Goal: Obtain resource: Obtain resource

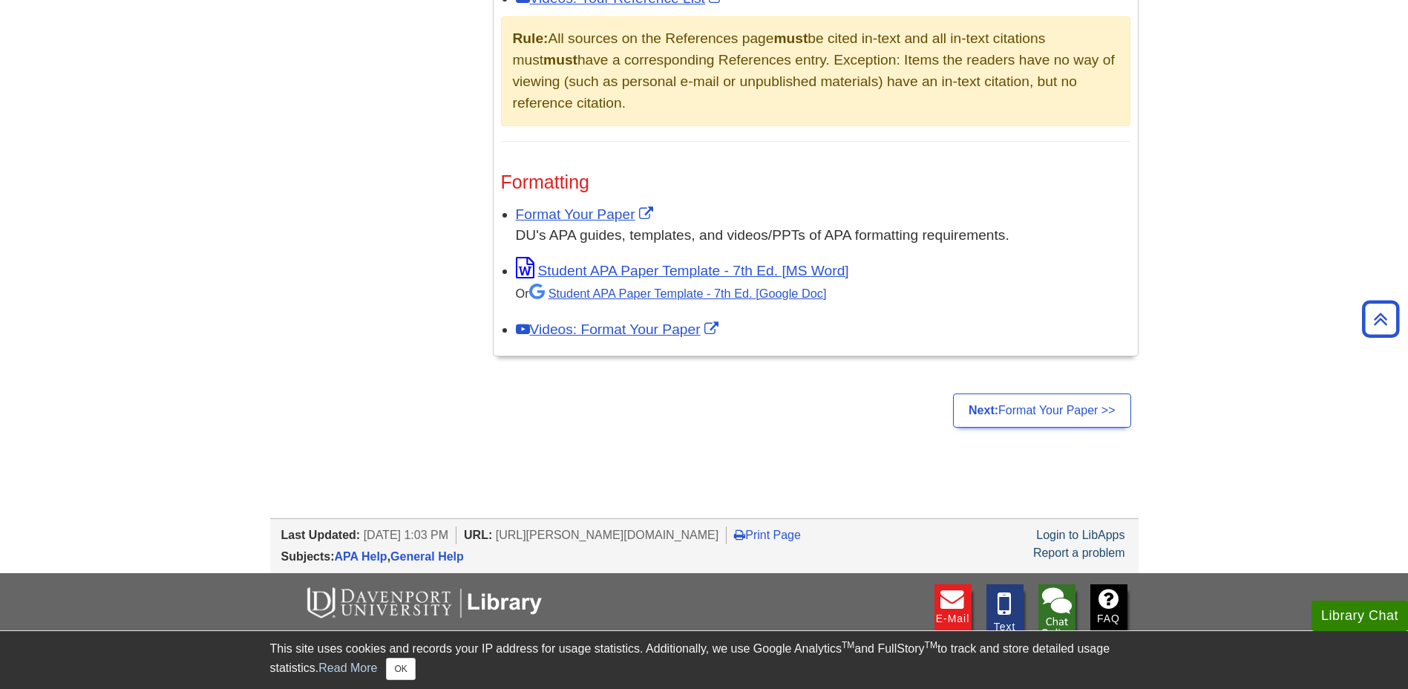
scroll to position [1039, 0]
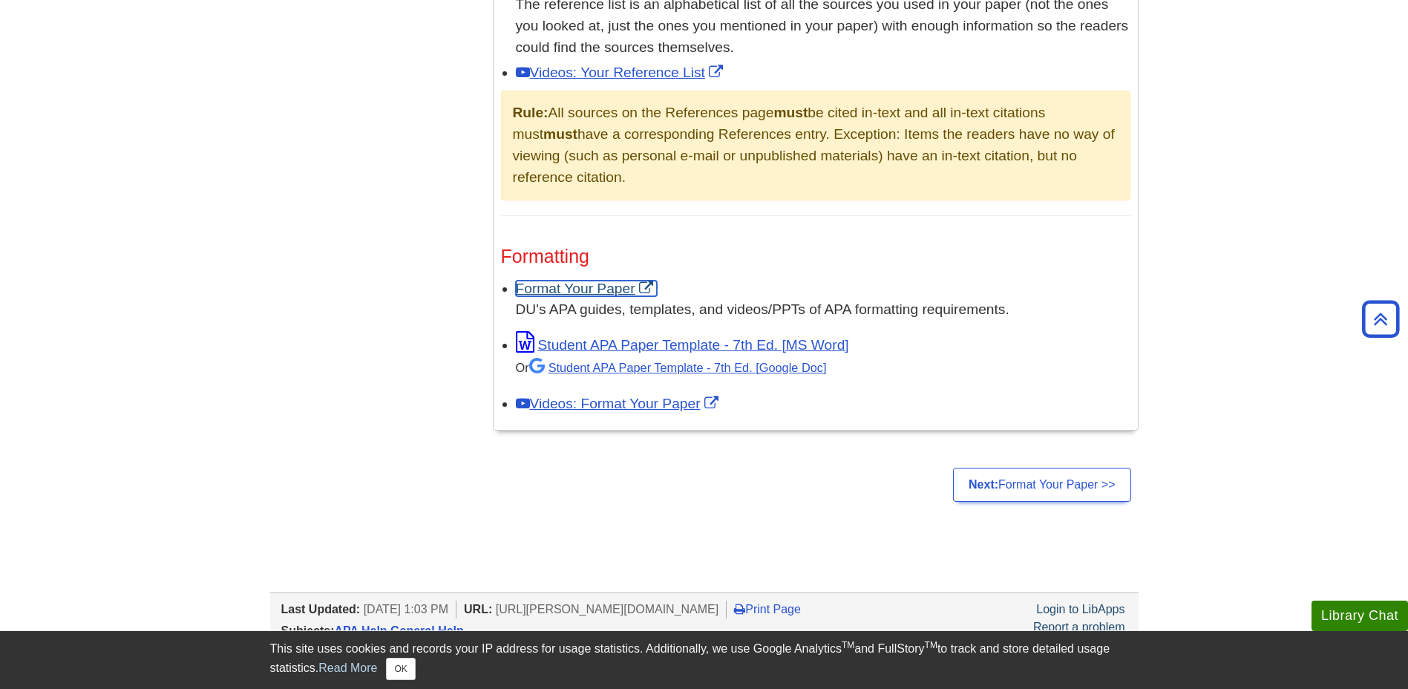
click at [649, 283] on link "Format Your Paper" at bounding box center [586, 289] width 141 height 16
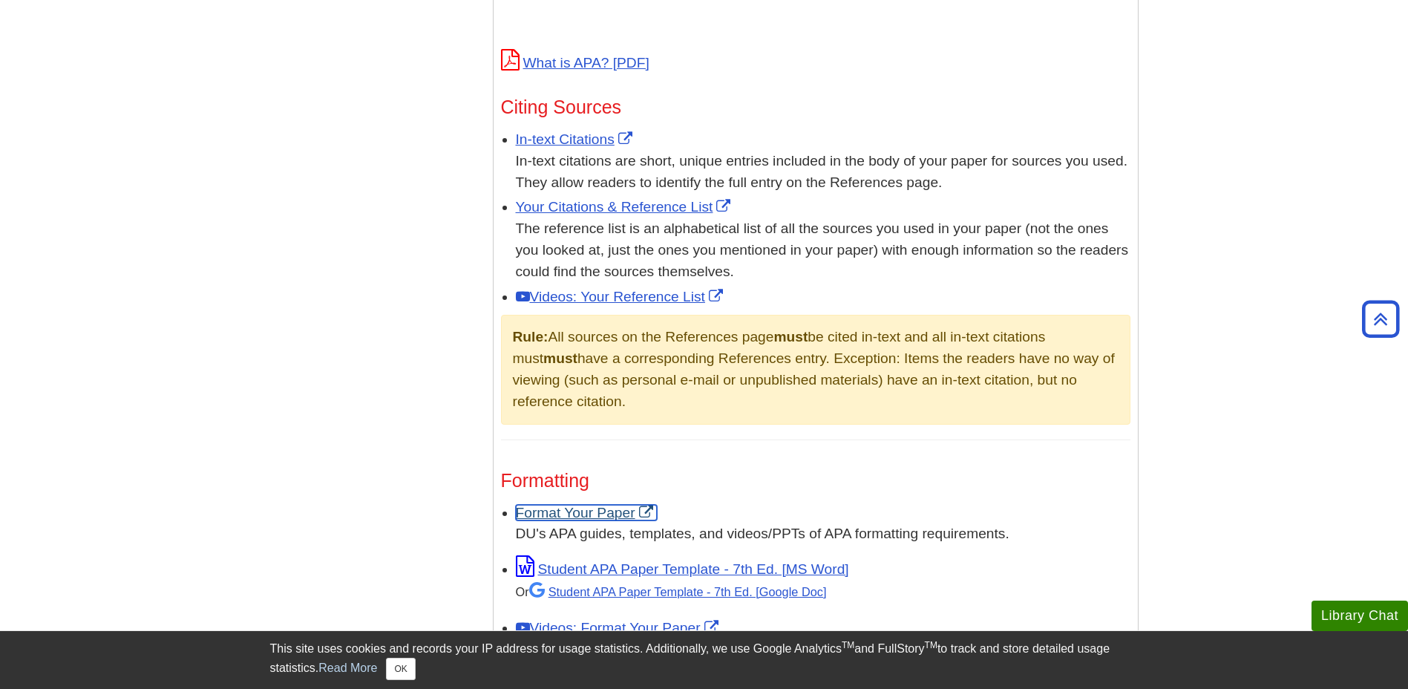
scroll to position [592, 0]
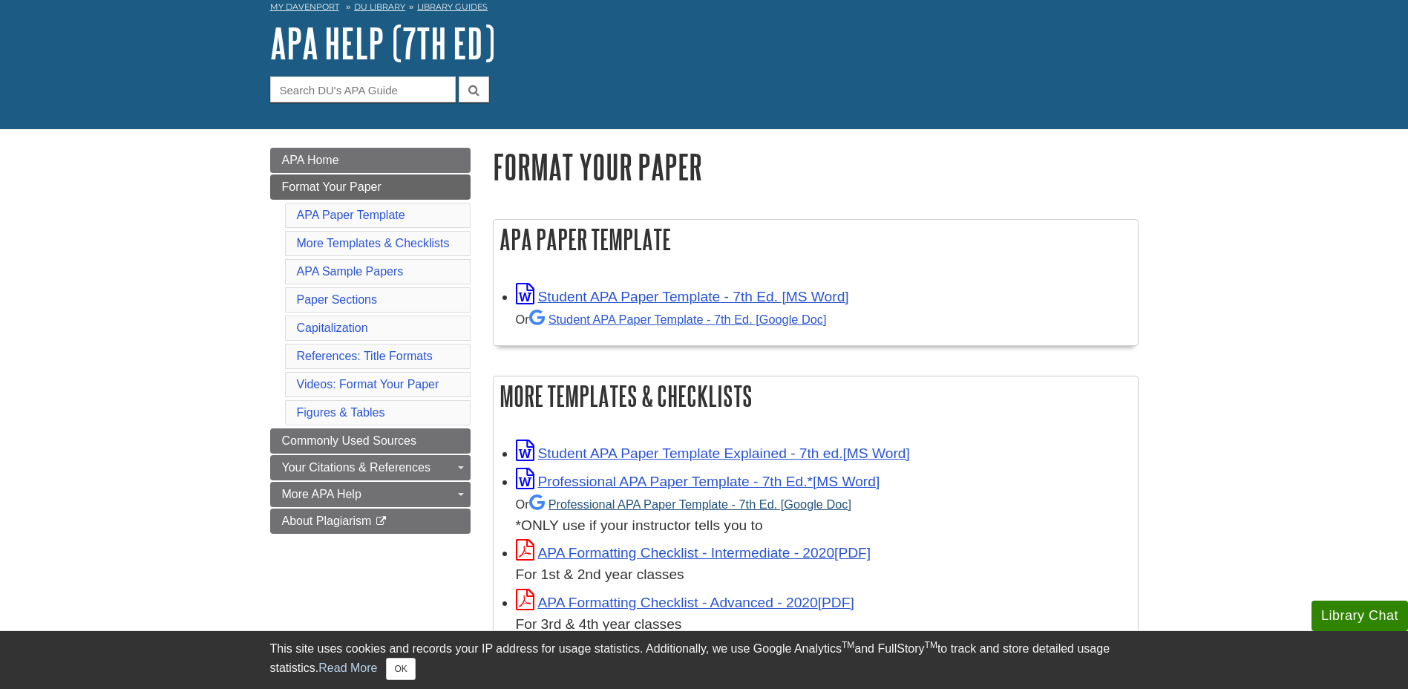
scroll to position [148, 0]
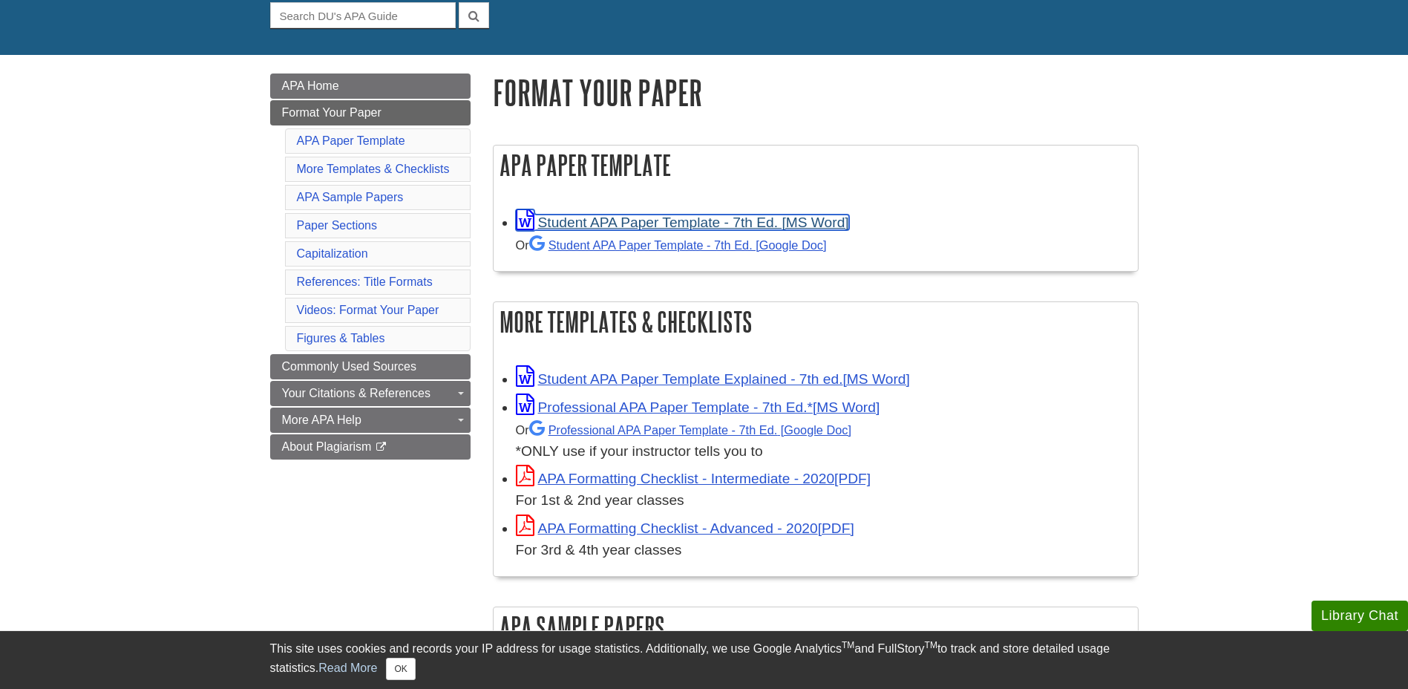
click at [680, 217] on link "Student APA Paper Template - 7th Ed. [MS Word]" at bounding box center [682, 222] width 333 height 16
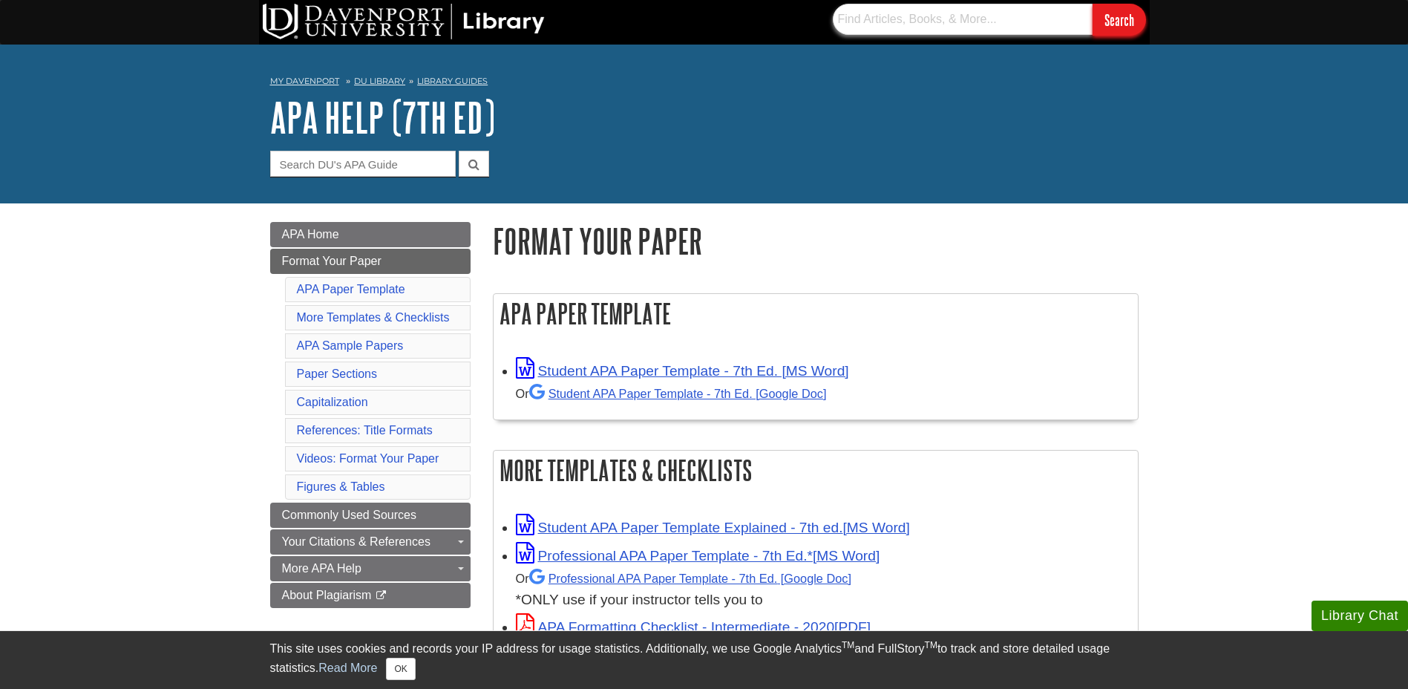
click at [890, 27] on input "text" at bounding box center [963, 19] width 260 height 31
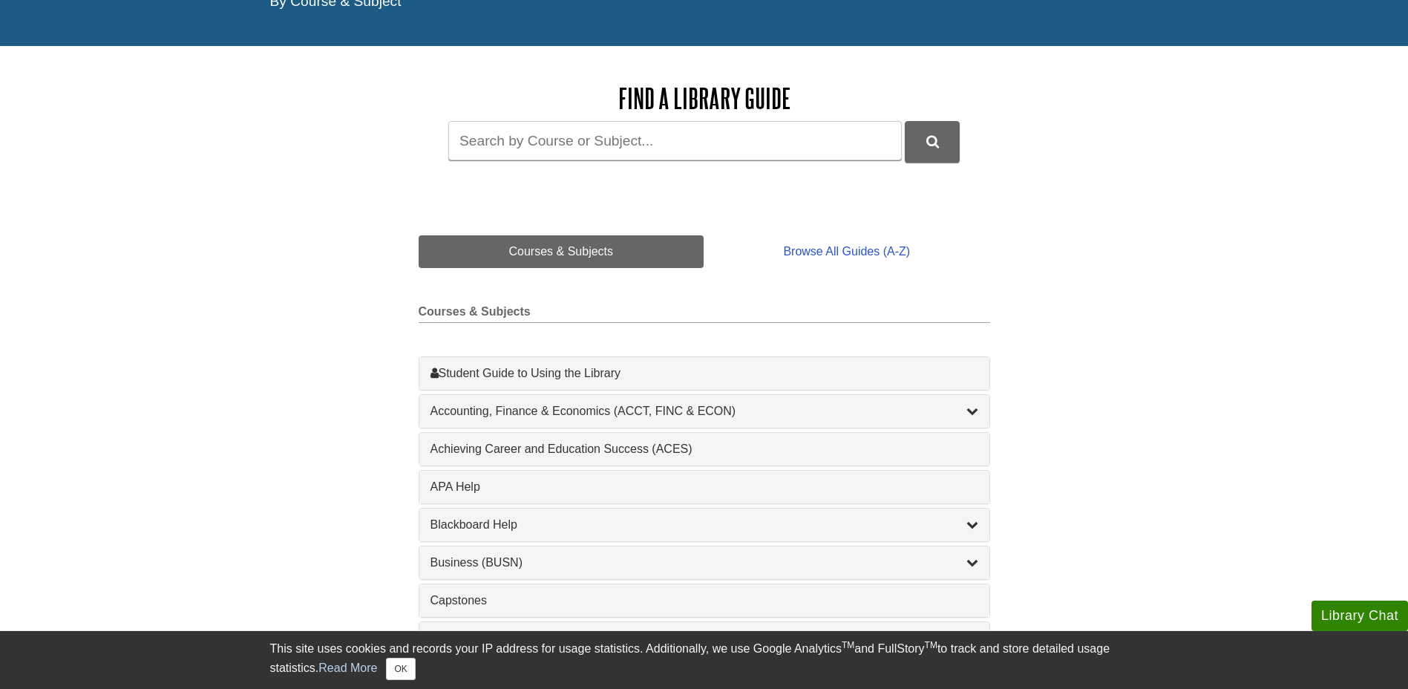
scroll to position [223, 0]
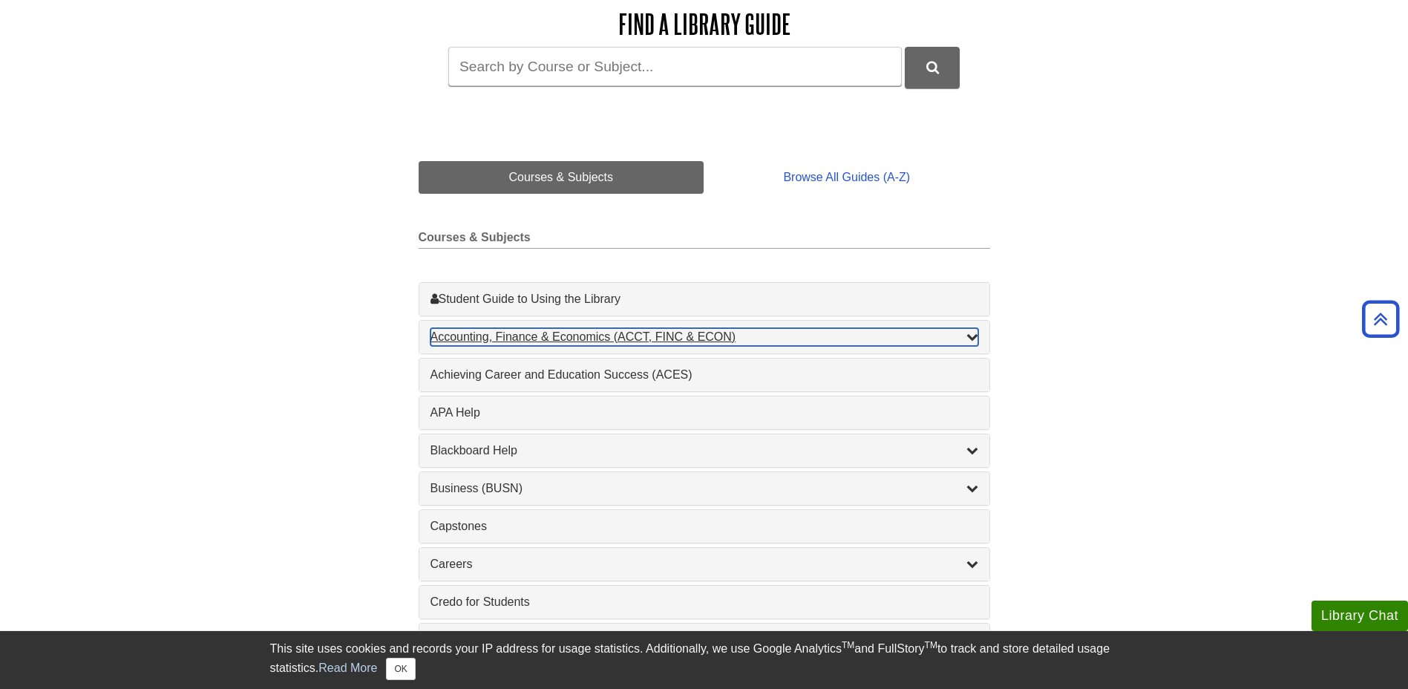
click at [974, 338] on icon "List of Subjects" at bounding box center [972, 336] width 12 height 12
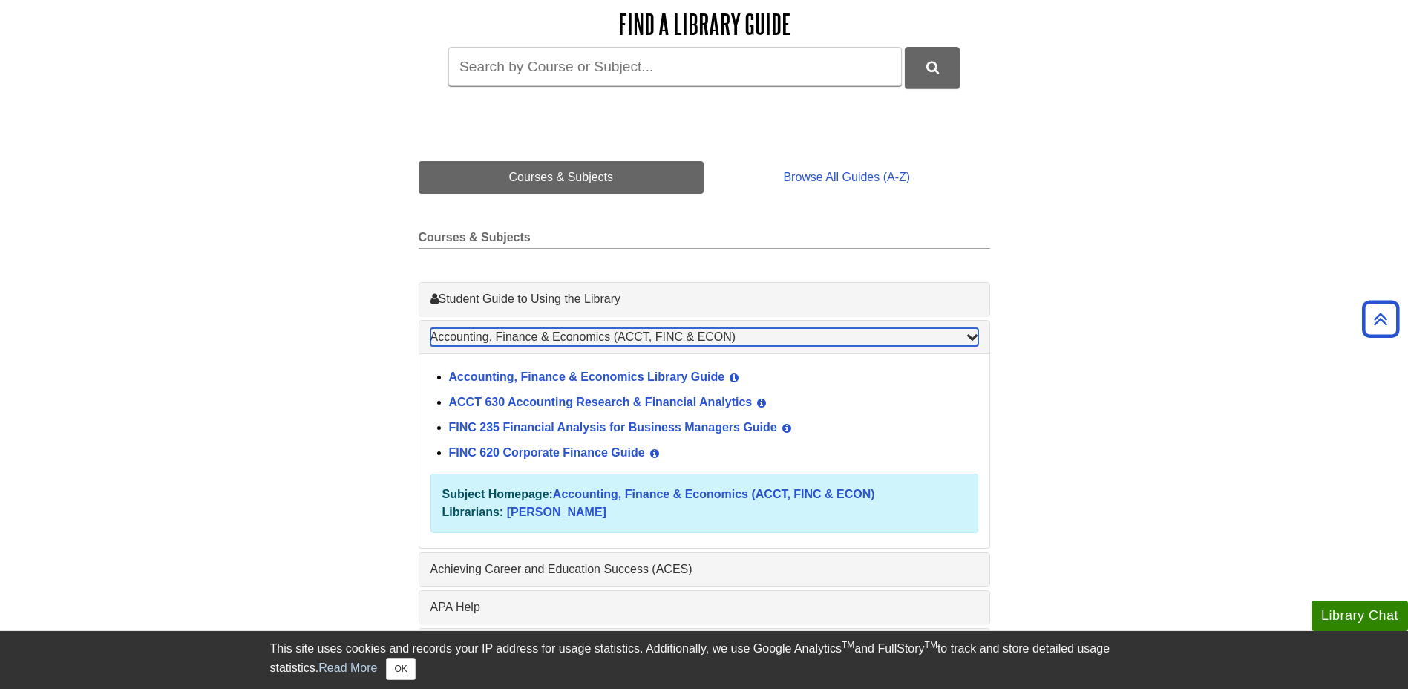
click at [974, 338] on icon "List of Subjects" at bounding box center [972, 336] width 12 height 12
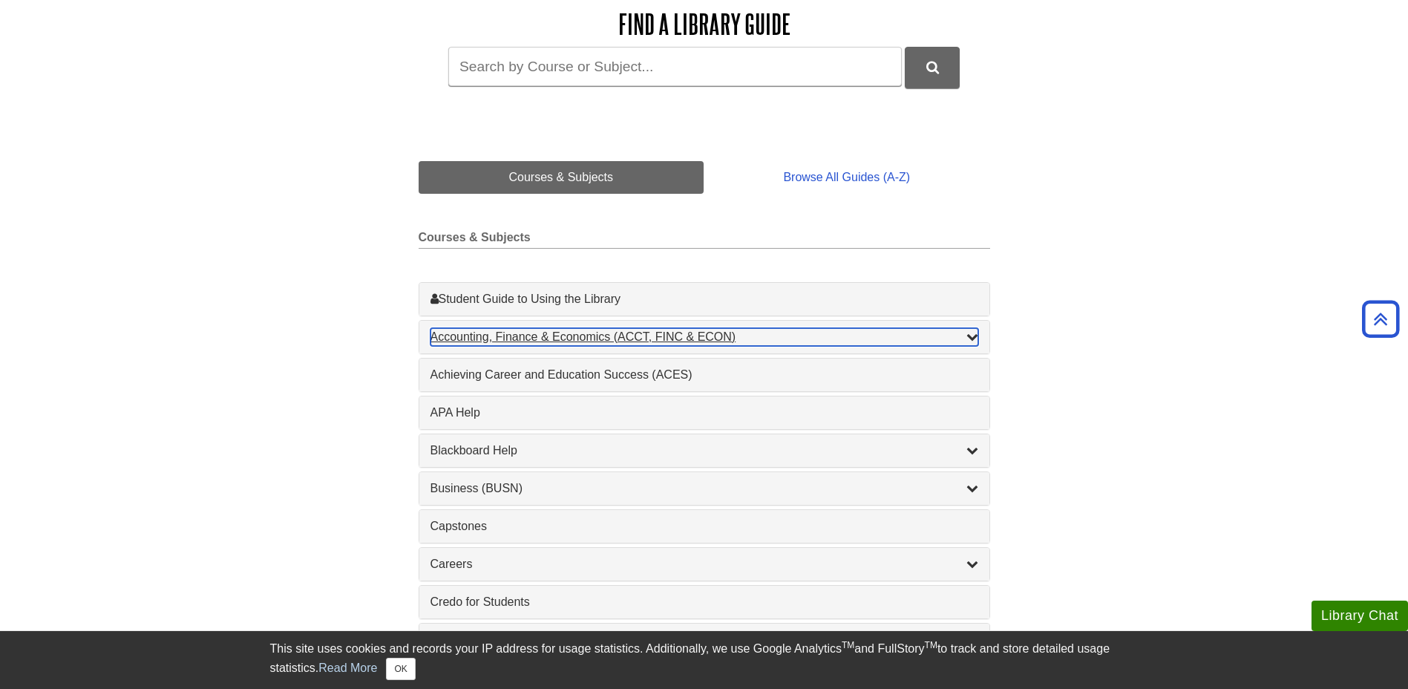
click at [974, 338] on icon "List of Subjects" at bounding box center [972, 336] width 12 height 12
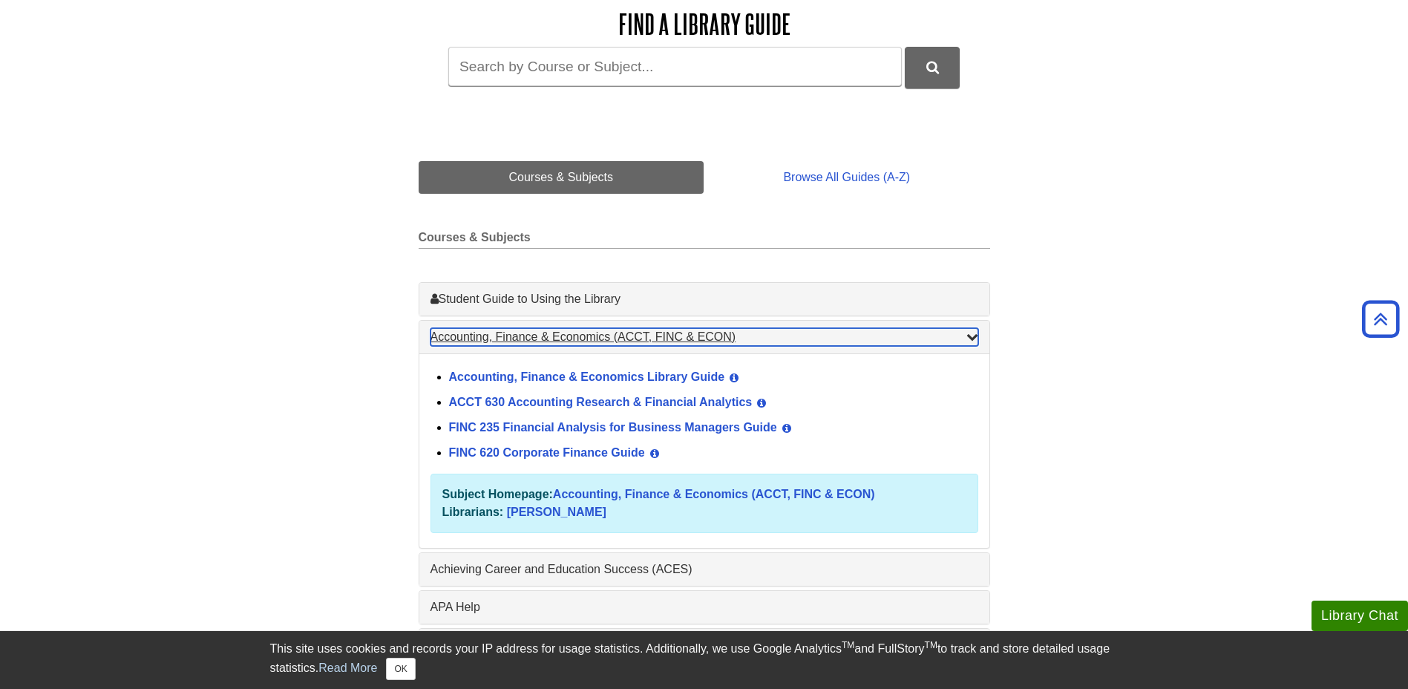
click at [974, 338] on icon "List of Subjects" at bounding box center [972, 336] width 12 height 12
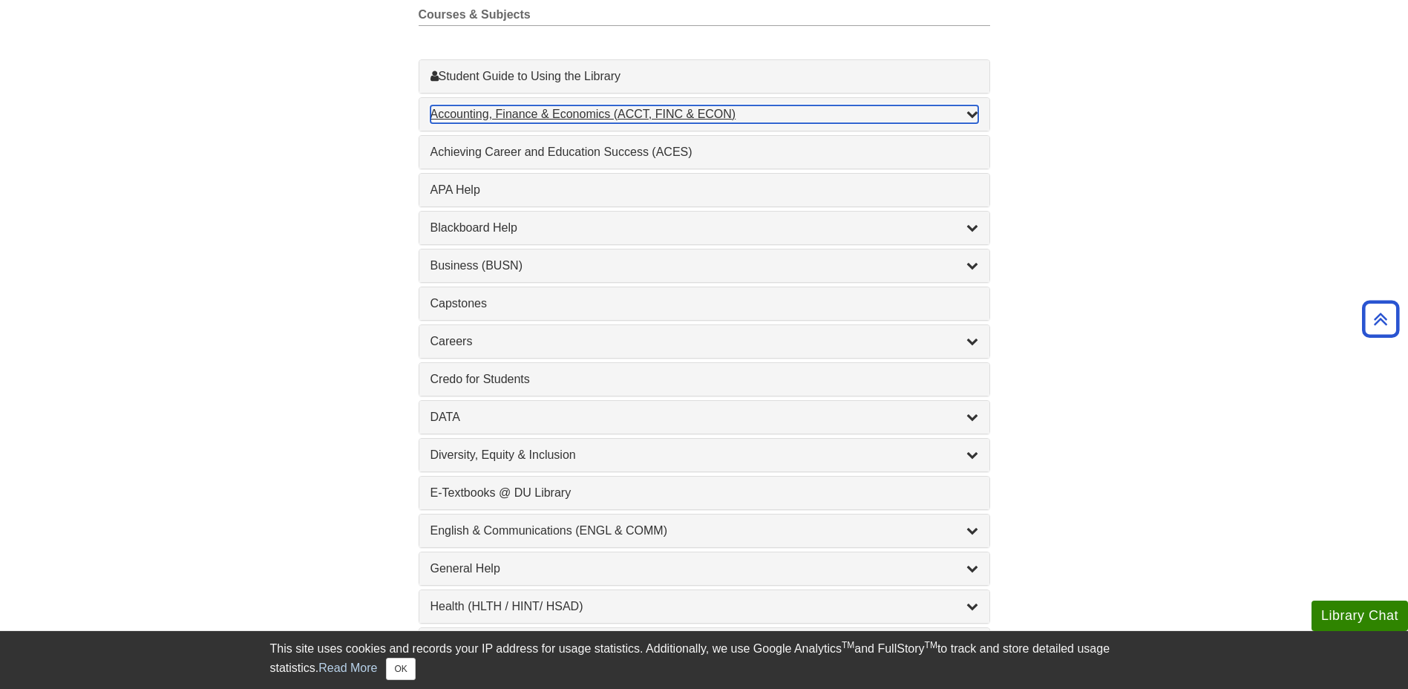
scroll to position [519, 0]
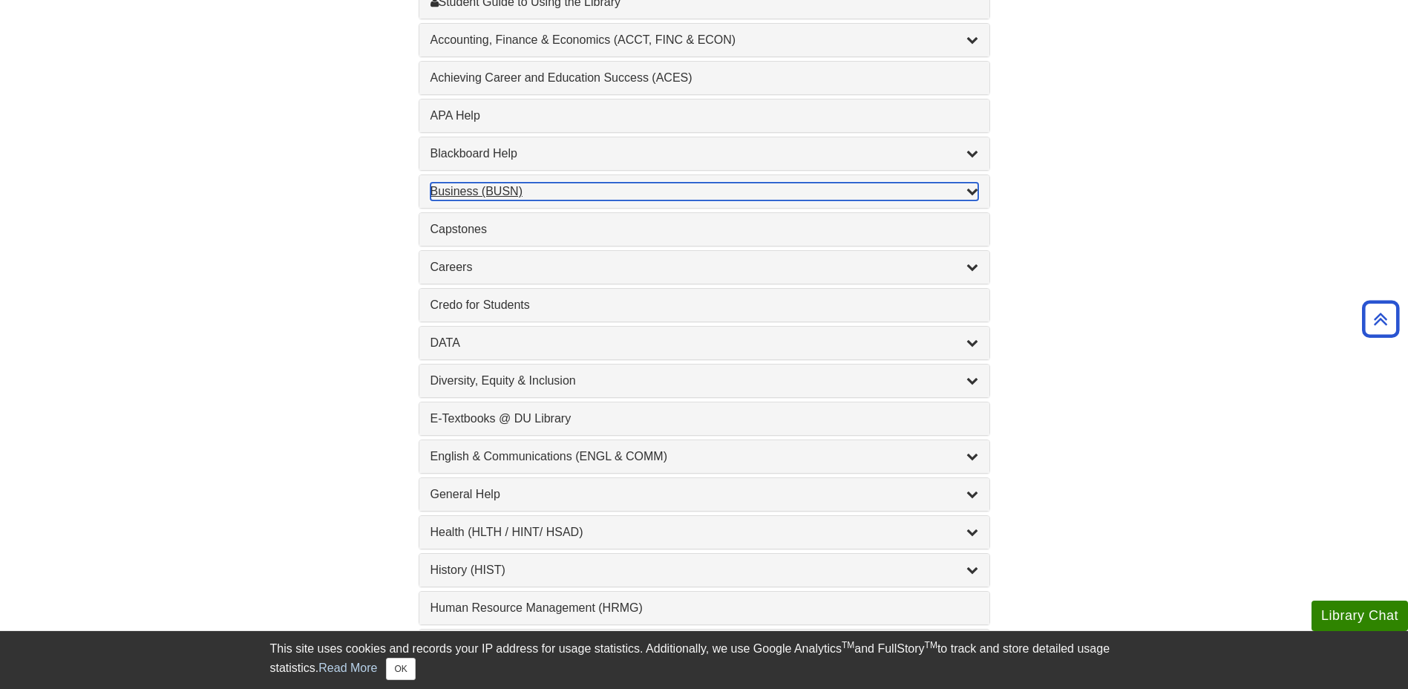
click at [971, 195] on icon "List of Subjects" at bounding box center [972, 191] width 12 height 12
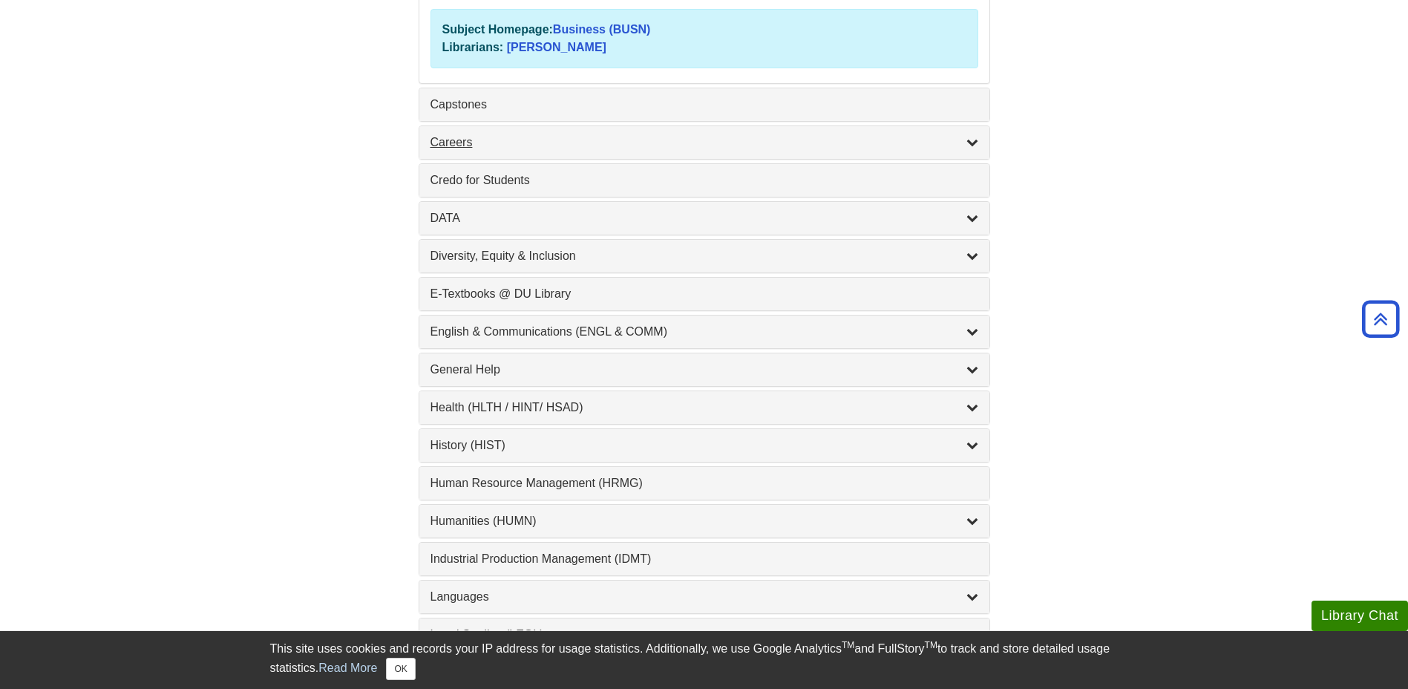
scroll to position [1039, 0]
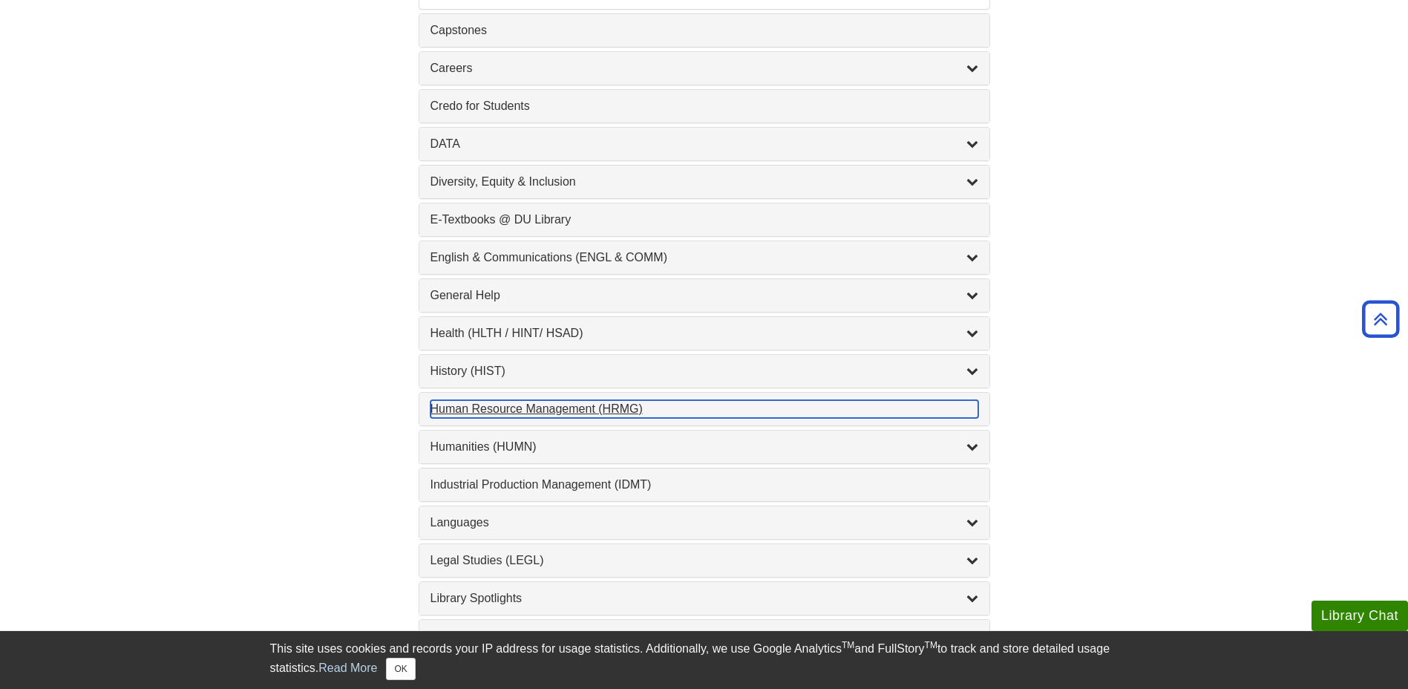
click at [606, 404] on div "Human Resource Management (HRMG) , 1 guides" at bounding box center [704, 409] width 548 height 18
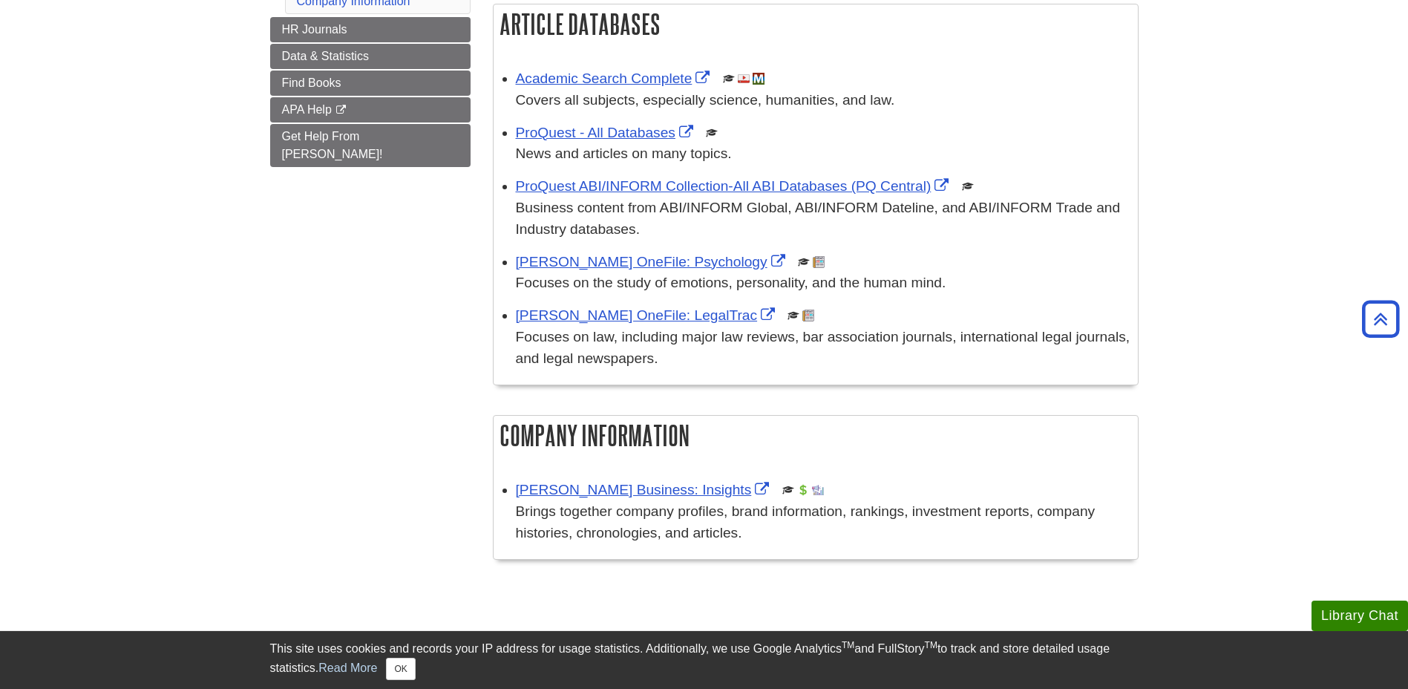
scroll to position [104, 0]
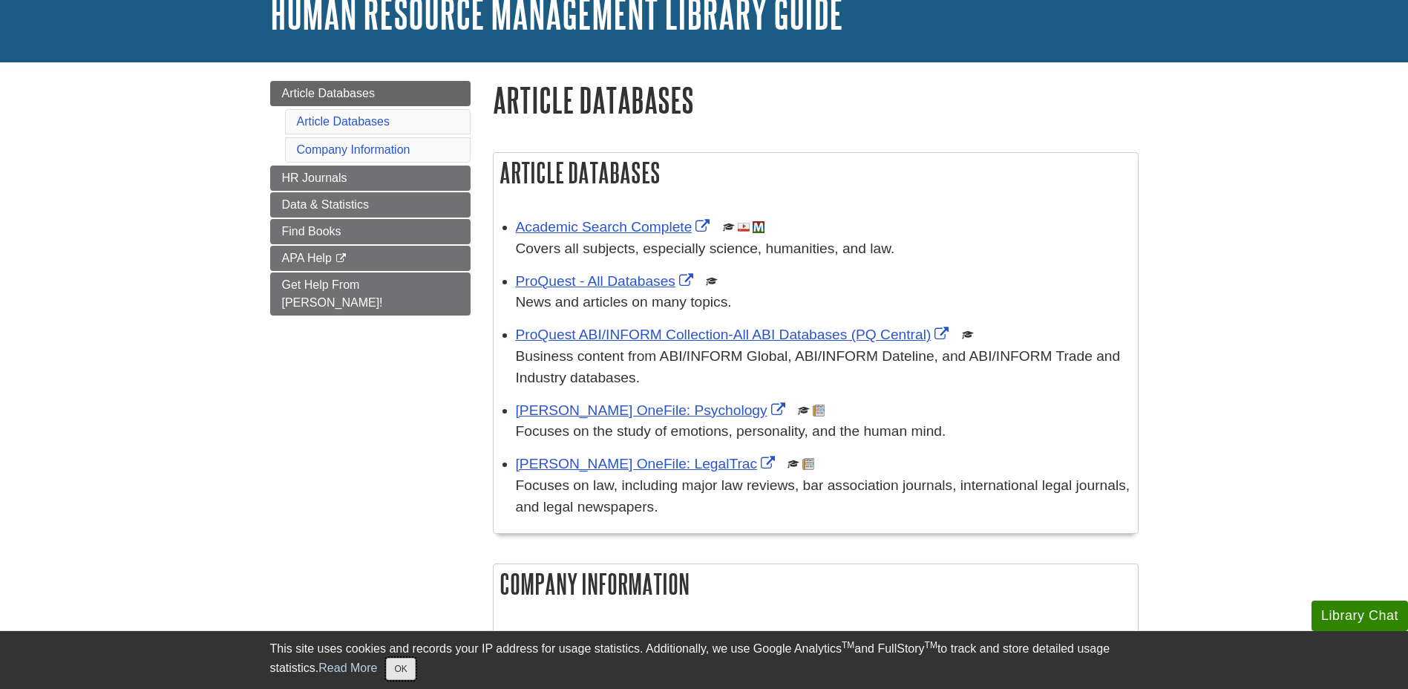
click at [414, 673] on button "OK" at bounding box center [400, 669] width 29 height 22
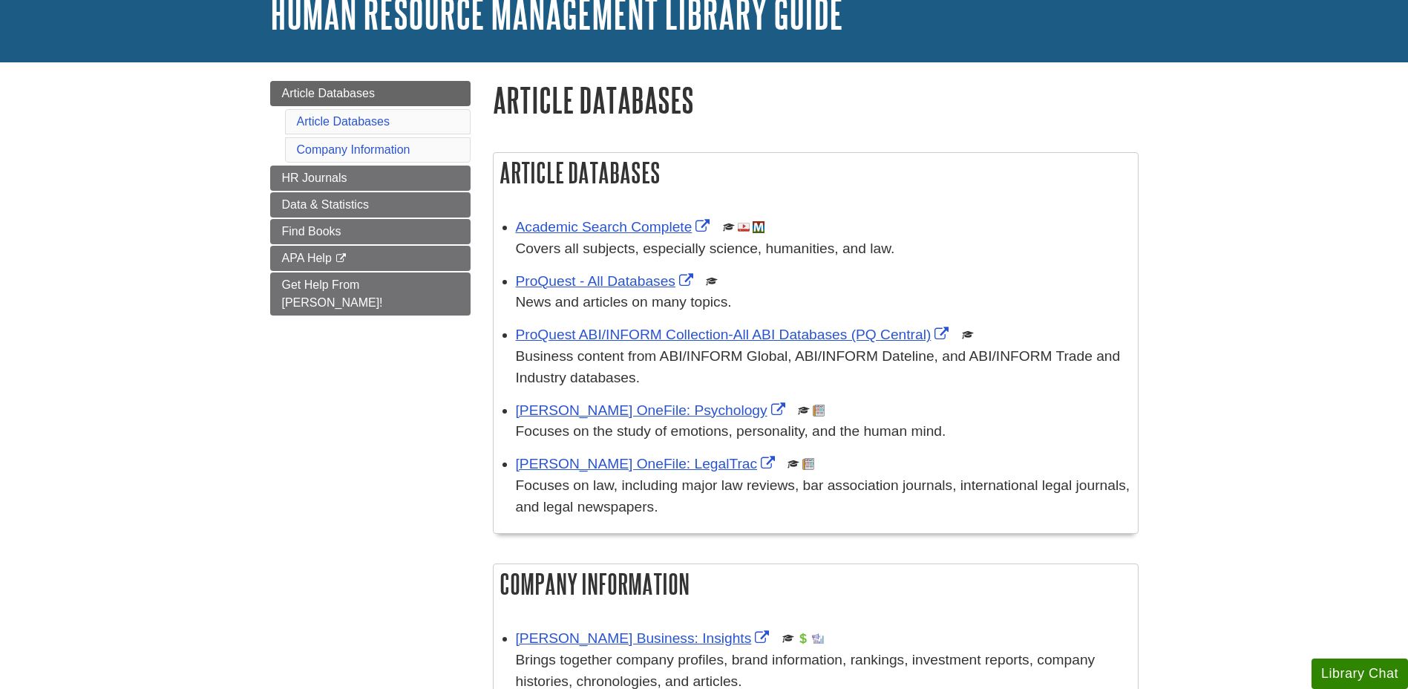
click at [371, 553] on div "Menu Article Databases Article Databases Company Information HR Journals Data &…" at bounding box center [704, 399] width 891 height 675
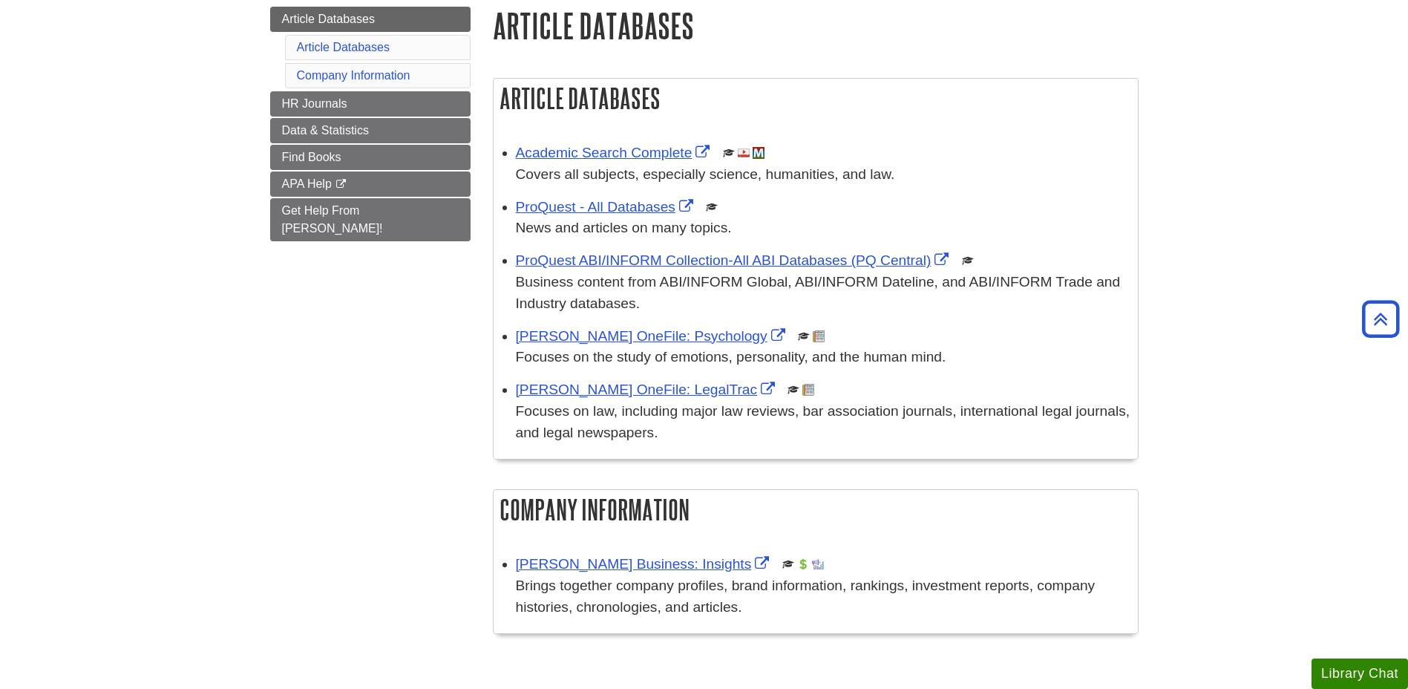
scroll to position [0, 0]
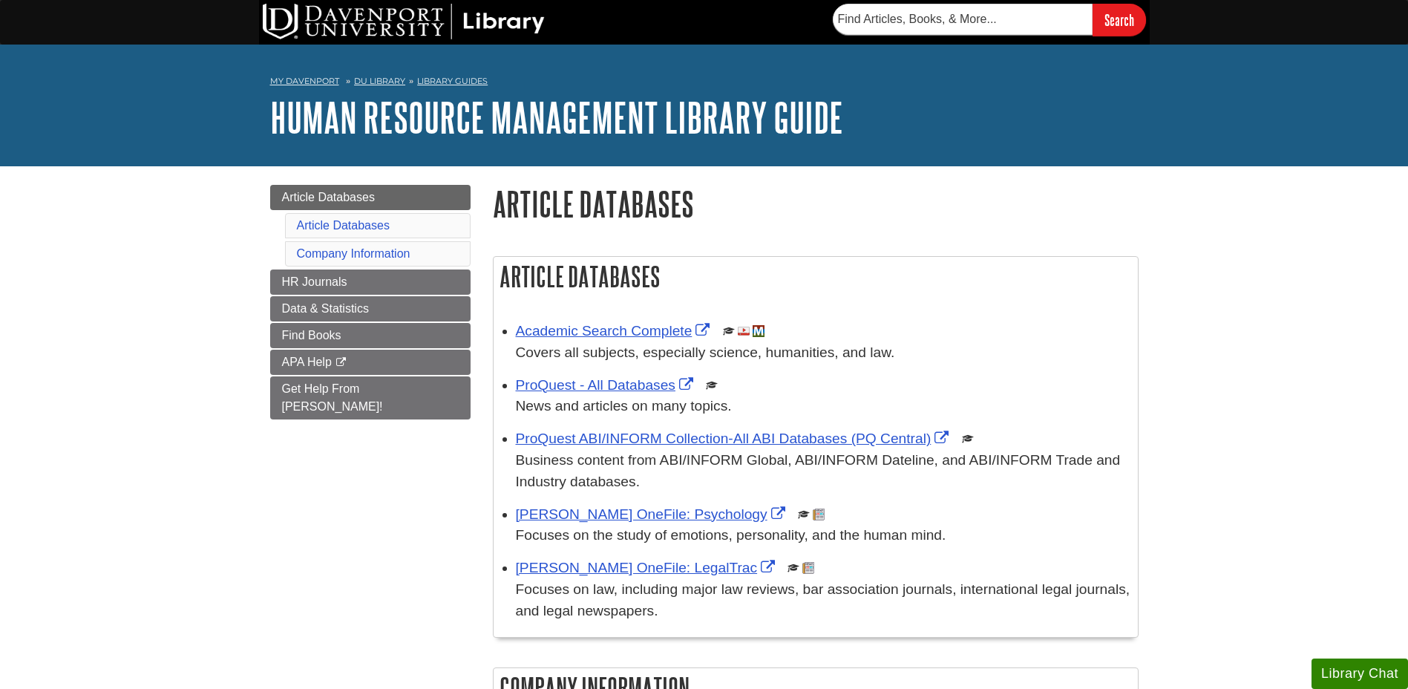
click at [244, 191] on body "This site uses cookies and records your IP address for usage statistics. Additi…" at bounding box center [704, 619] width 1408 height 1238
click at [284, 564] on div "Menu Article Databases Article Databases Company Information HR Journals Data &…" at bounding box center [704, 503] width 891 height 675
